Goal: Task Accomplishment & Management: Complete application form

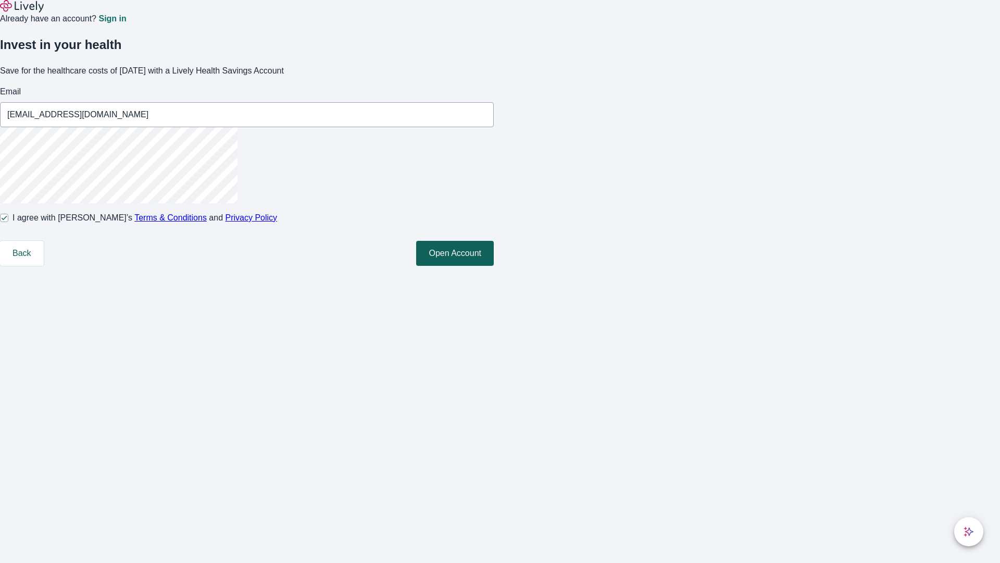
click at [494, 266] on button "Open Account" at bounding box center [455, 253] width 78 height 25
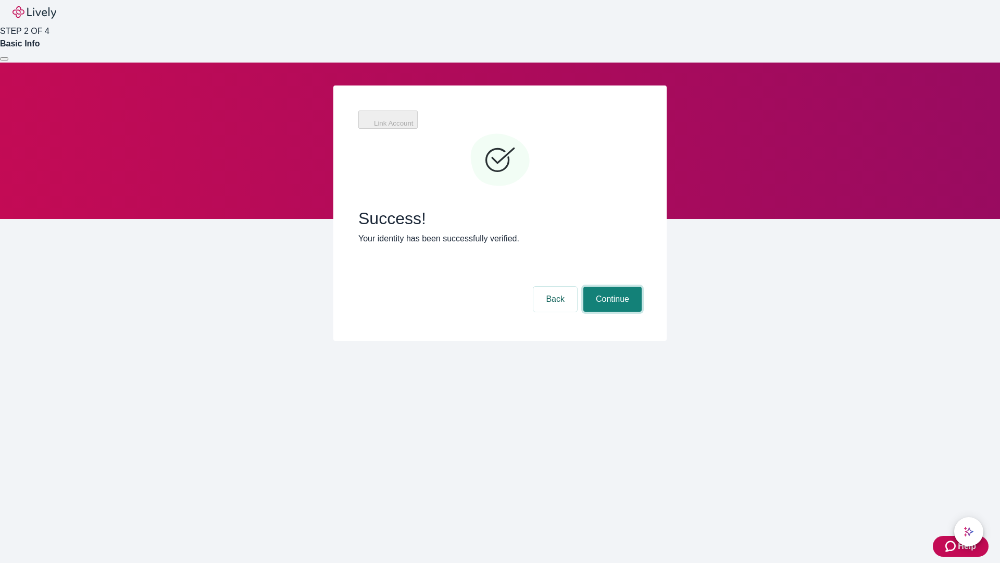
click at [611, 286] on button "Continue" at bounding box center [612, 298] width 58 height 25
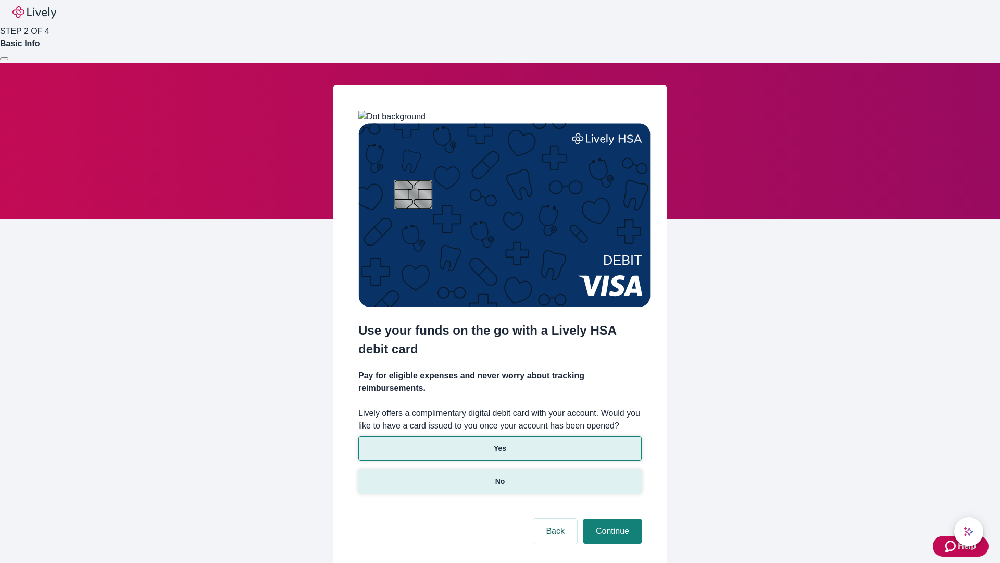
click at [500, 476] on p "No" at bounding box center [500, 481] width 10 height 11
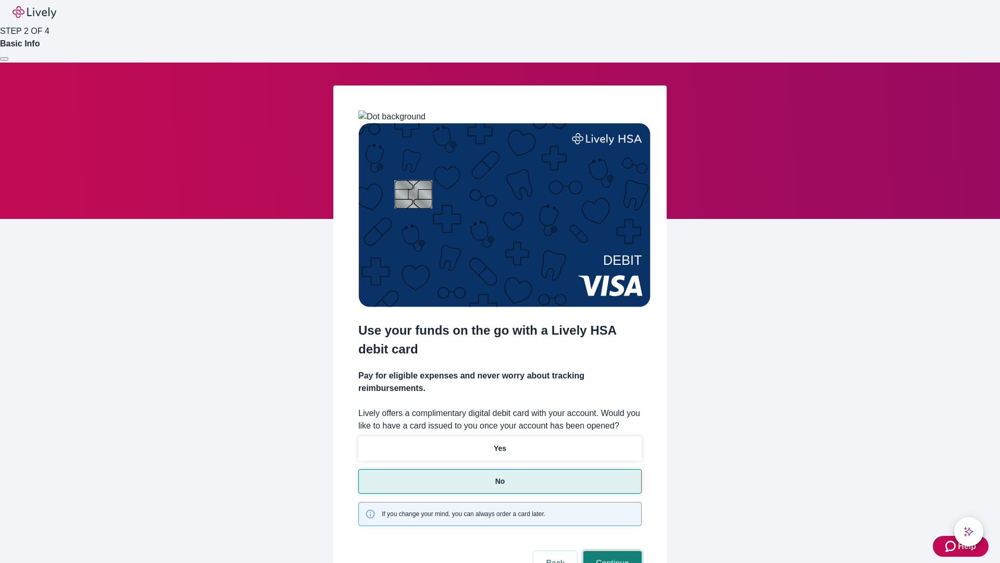
click at [611, 551] on button "Continue" at bounding box center [612, 563] width 58 height 25
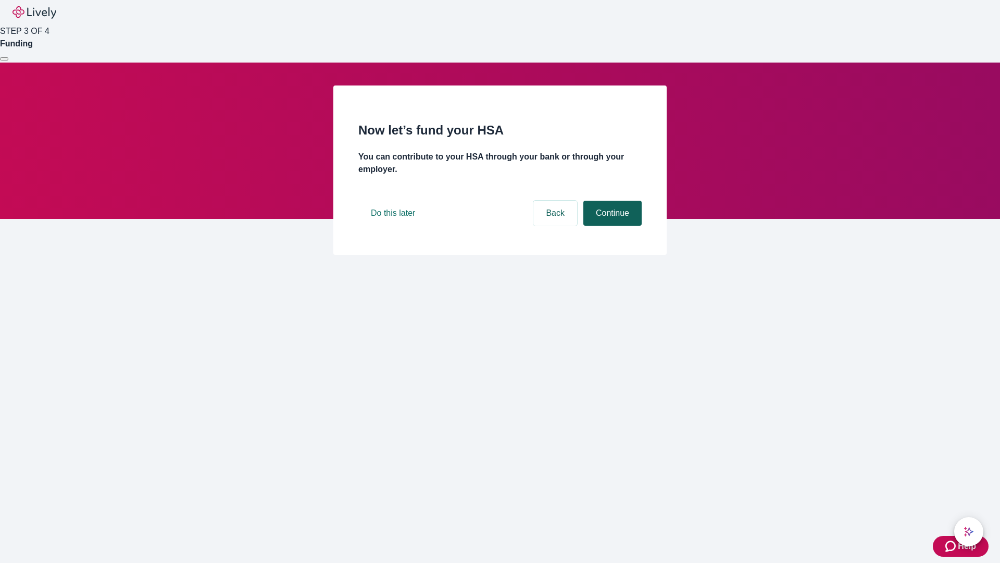
click at [611, 226] on button "Continue" at bounding box center [612, 213] width 58 height 25
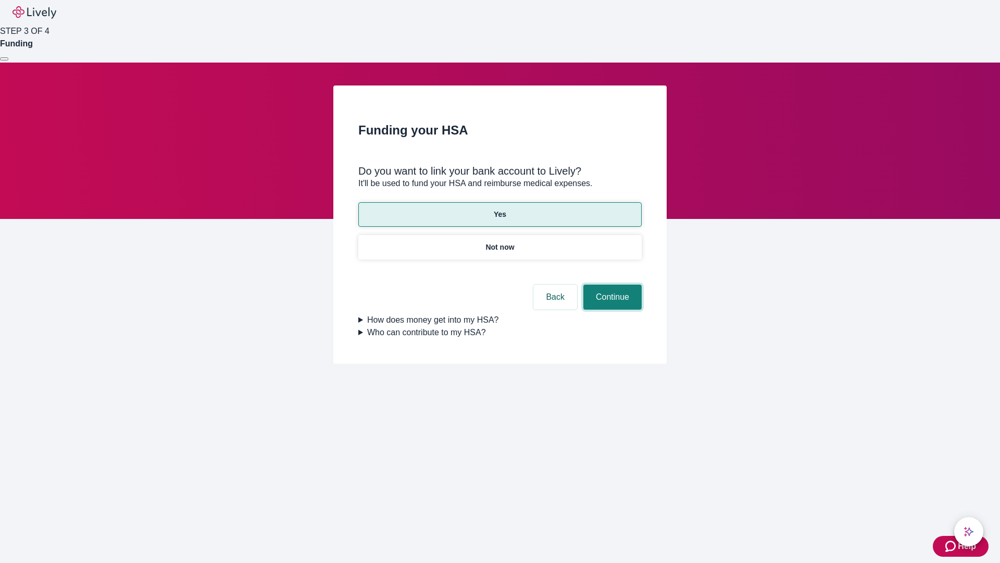
click at [611, 284] on button "Continue" at bounding box center [612, 296] width 58 height 25
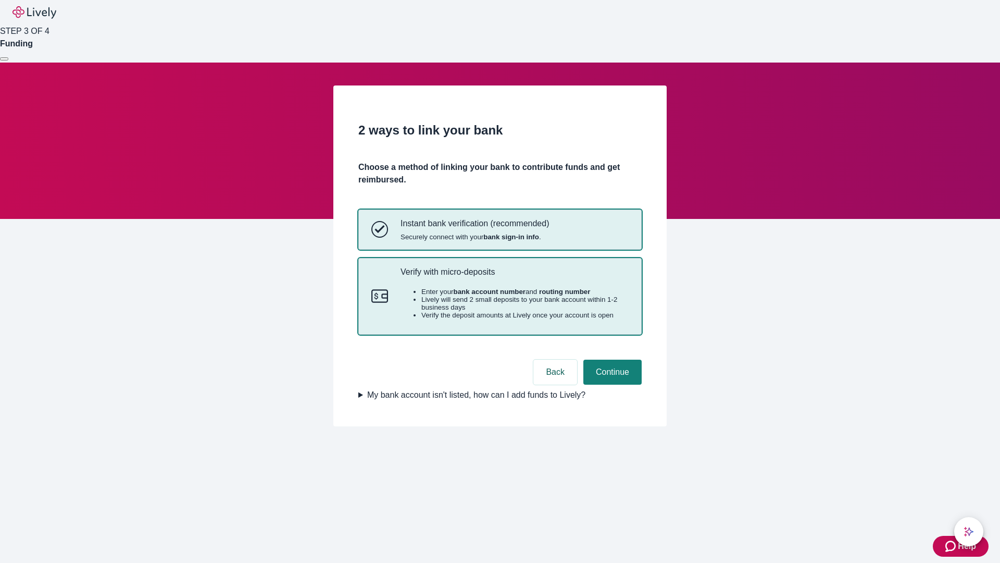
click at [514, 277] on p "Verify with micro-deposits" at bounding box center [515, 272] width 228 height 10
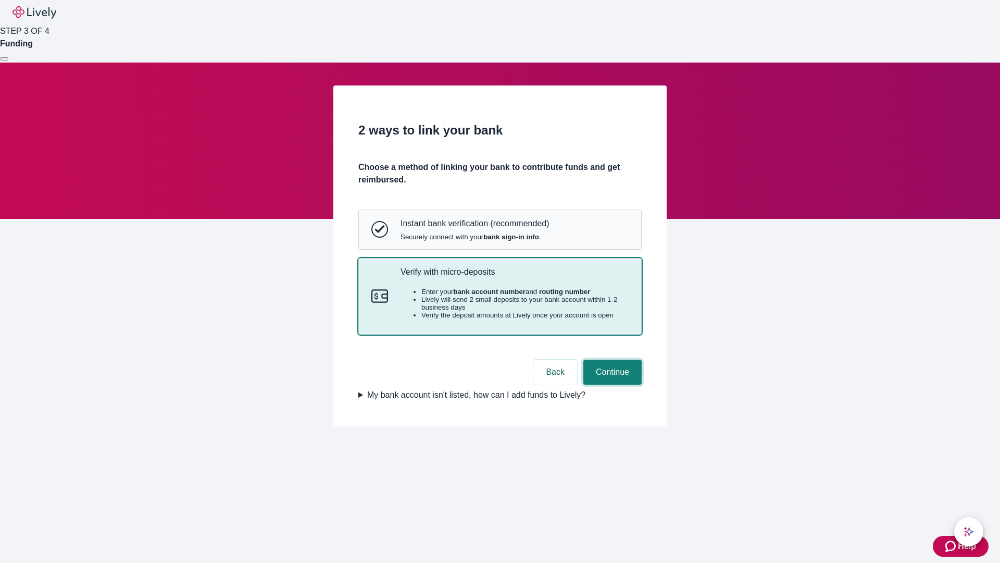
click at [611, 384] on button "Continue" at bounding box center [612, 371] width 58 height 25
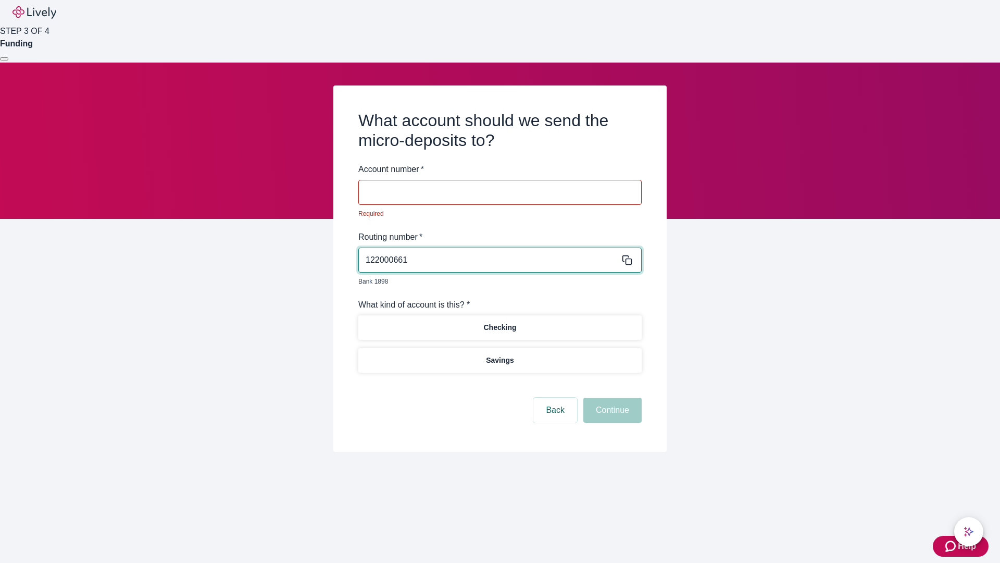
type input "122000661"
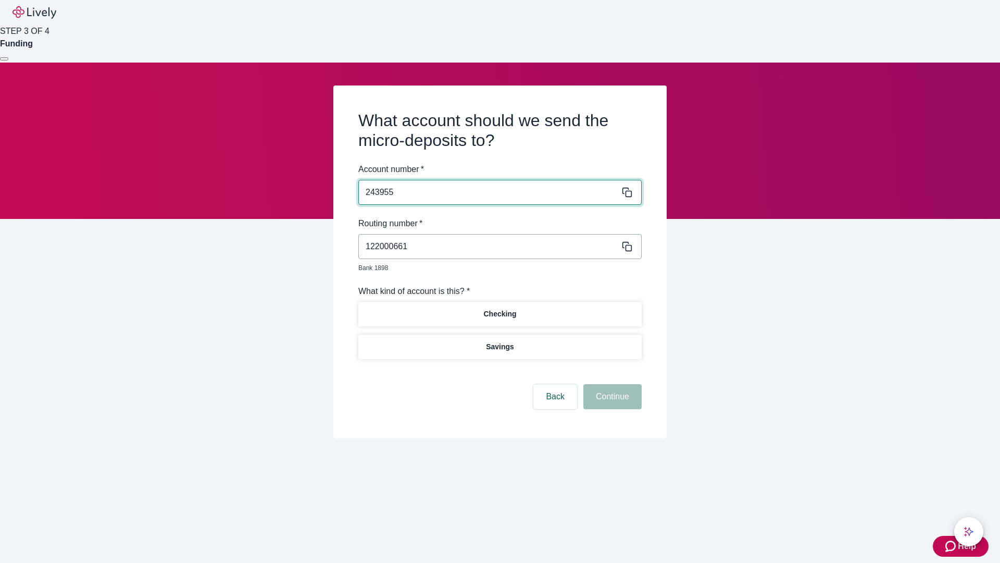
type input "243955"
click at [500, 308] on p "Checking" at bounding box center [499, 313] width 33 height 11
click at [611, 384] on button "Continue" at bounding box center [612, 396] width 58 height 25
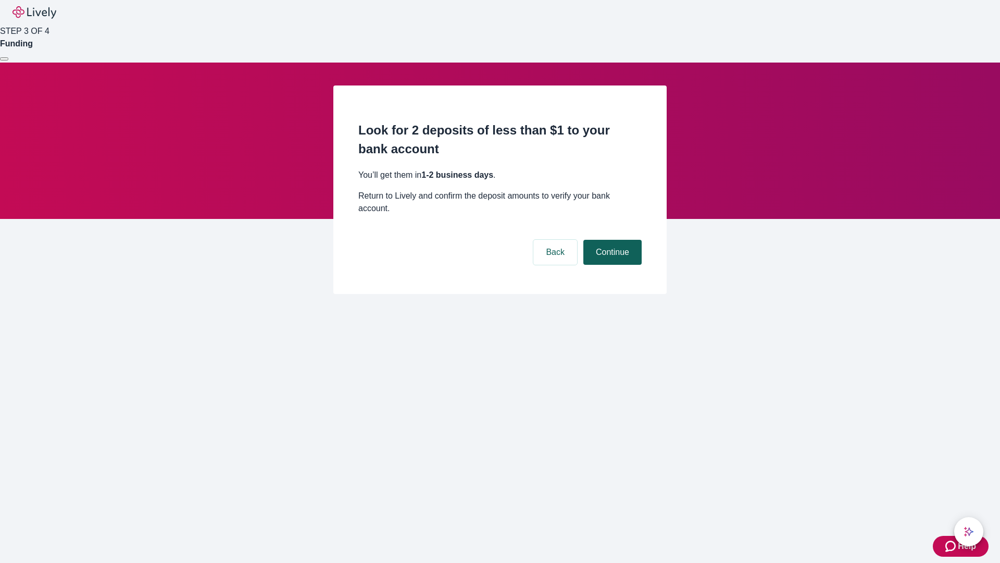
click at [611, 240] on button "Continue" at bounding box center [612, 252] width 58 height 25
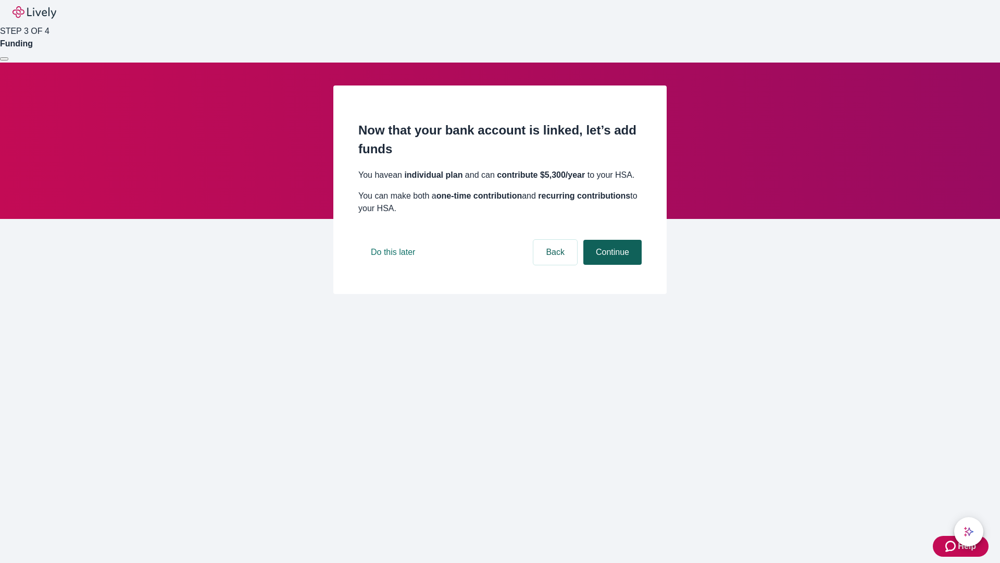
click at [611, 265] on button "Continue" at bounding box center [612, 252] width 58 height 25
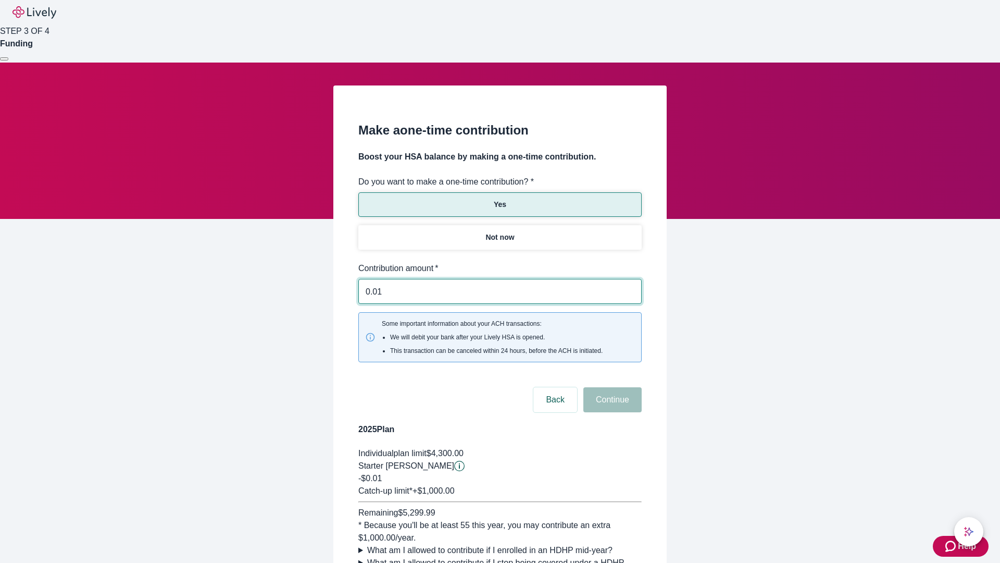
type input "0.01"
click at [611, 387] on button "Continue" at bounding box center [612, 399] width 58 height 25
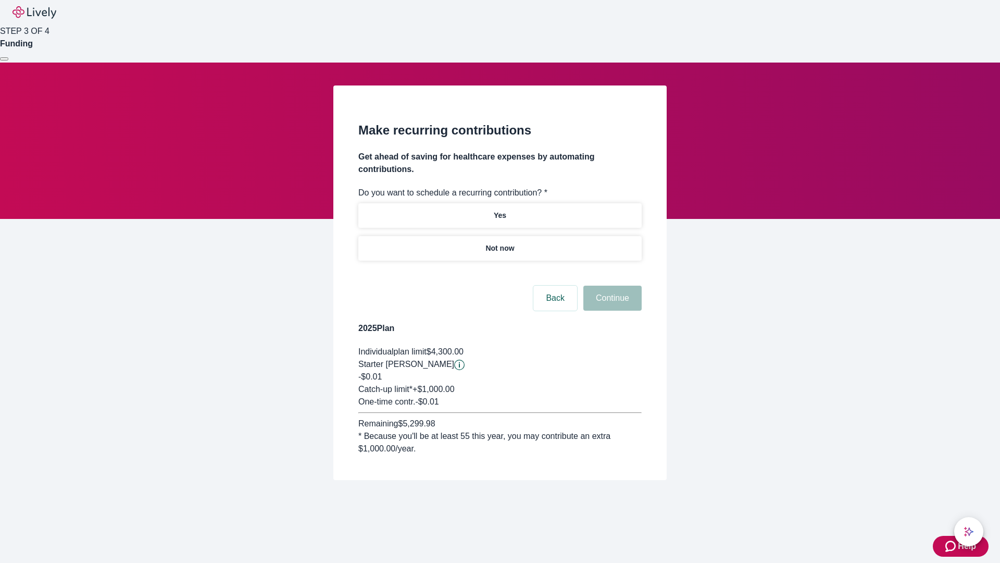
click at [500, 243] on p "Not now" at bounding box center [499, 248] width 29 height 11
click at [611, 285] on button "Continue" at bounding box center [612, 297] width 58 height 25
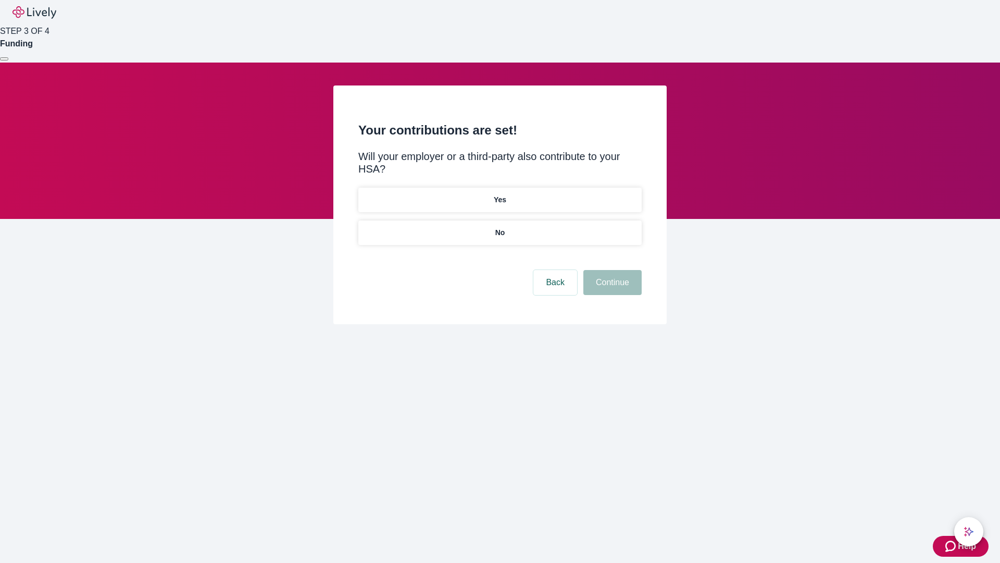
click at [500, 227] on p "No" at bounding box center [500, 232] width 10 height 11
click at [611, 270] on button "Continue" at bounding box center [612, 282] width 58 height 25
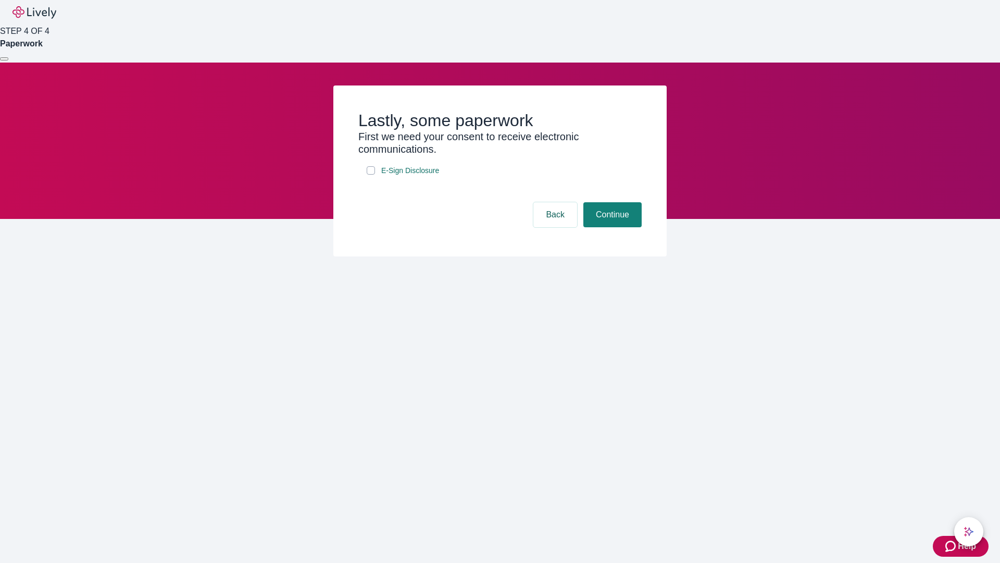
click at [371, 175] on input "E-Sign Disclosure" at bounding box center [371, 170] width 8 height 8
checkbox input "true"
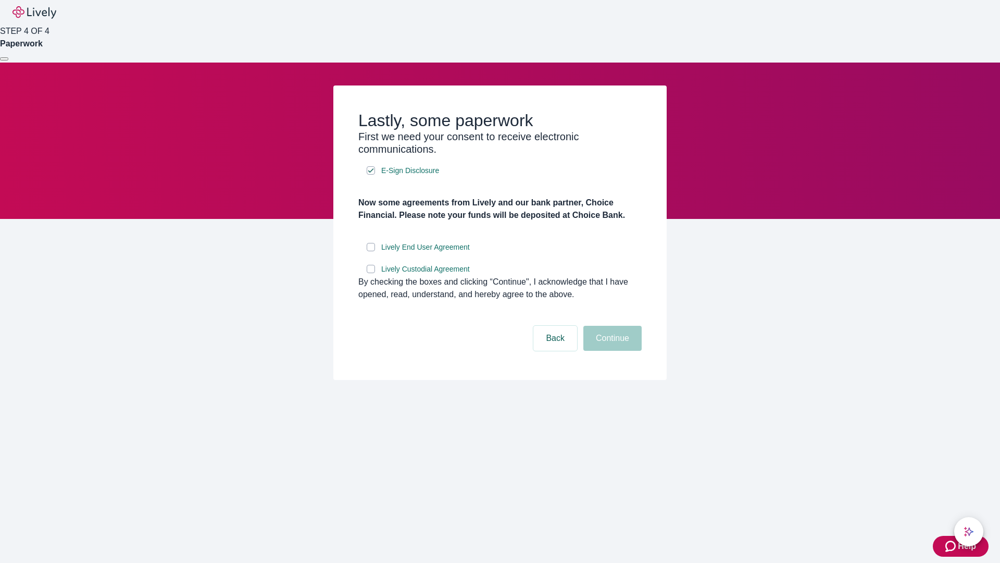
click at [371, 251] on input "Lively End User Agreement" at bounding box center [371, 247] width 8 height 8
checkbox input "true"
click at [371, 273] on input "Lively Custodial Agreement" at bounding box center [371, 269] width 8 height 8
checkbox input "true"
click at [611, 351] on button "Continue" at bounding box center [612, 338] width 58 height 25
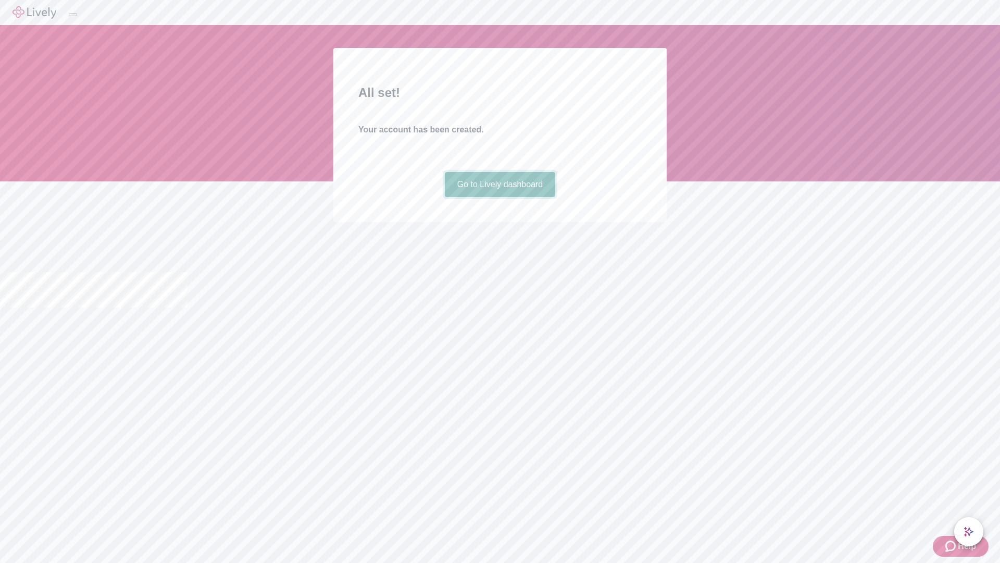
click at [500, 197] on link "Go to Lively dashboard" at bounding box center [500, 184] width 111 height 25
